Goal: Information Seeking & Learning: Learn about a topic

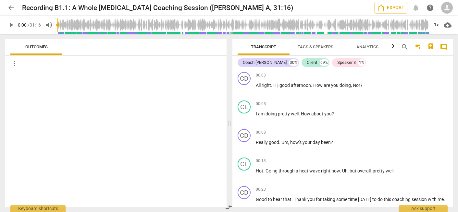
click at [314, 47] on span "Tags & Speakers" at bounding box center [315, 46] width 36 height 5
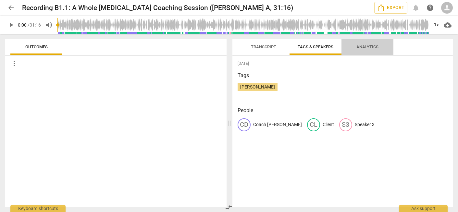
click at [362, 47] on span "Analytics" at bounding box center [367, 46] width 22 height 5
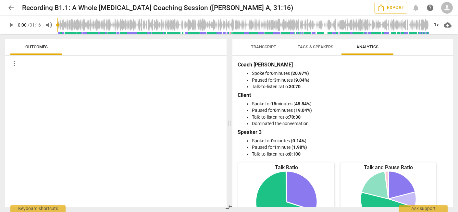
click at [262, 48] on span "Transcript" at bounding box center [263, 46] width 25 height 5
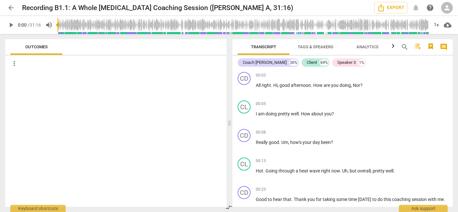
click at [10, 24] on span "play_arrow" at bounding box center [11, 25] width 8 height 8
click at [10, 24] on span "pause" at bounding box center [11, 25] width 8 height 8
click at [10, 24] on span "play_arrow" at bounding box center [11, 25] width 8 height 8
click at [34, 47] on span "Outcomes" at bounding box center [36, 46] width 22 height 5
click at [14, 63] on span "more_vert" at bounding box center [14, 64] width 8 height 8
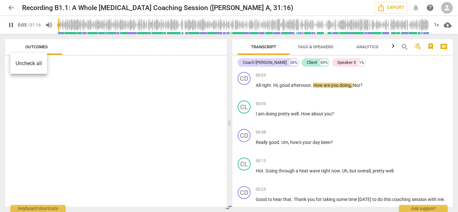
click at [73, 111] on div at bounding box center [229, 106] width 458 height 212
click at [9, 24] on span "pause" at bounding box center [11, 25] width 8 height 8
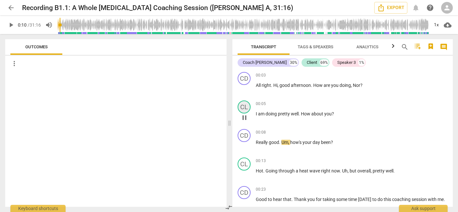
type input "11"
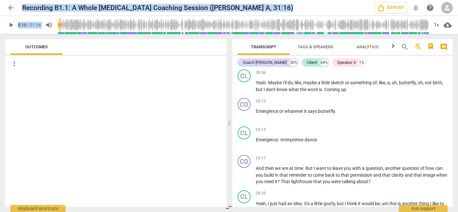
scroll to position [4411, 0]
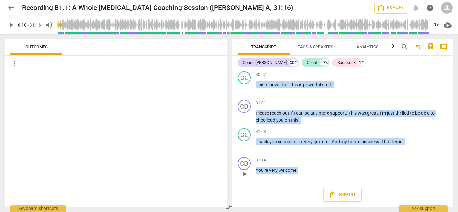
drag, startPoint x: 253, startPoint y: 85, endPoint x: 309, endPoint y: 176, distance: 106.9
click at [309, 176] on div "CD play_arrow pause 00:03 keyboard_arrow_right All right . Hi , good afternoon …" at bounding box center [342, 138] width 221 height 138
copy div "All right . Hi , good afternoon . How are you doing , Nor ? CL play_arrow pause…"
